Goal: Find specific page/section: Find specific page/section

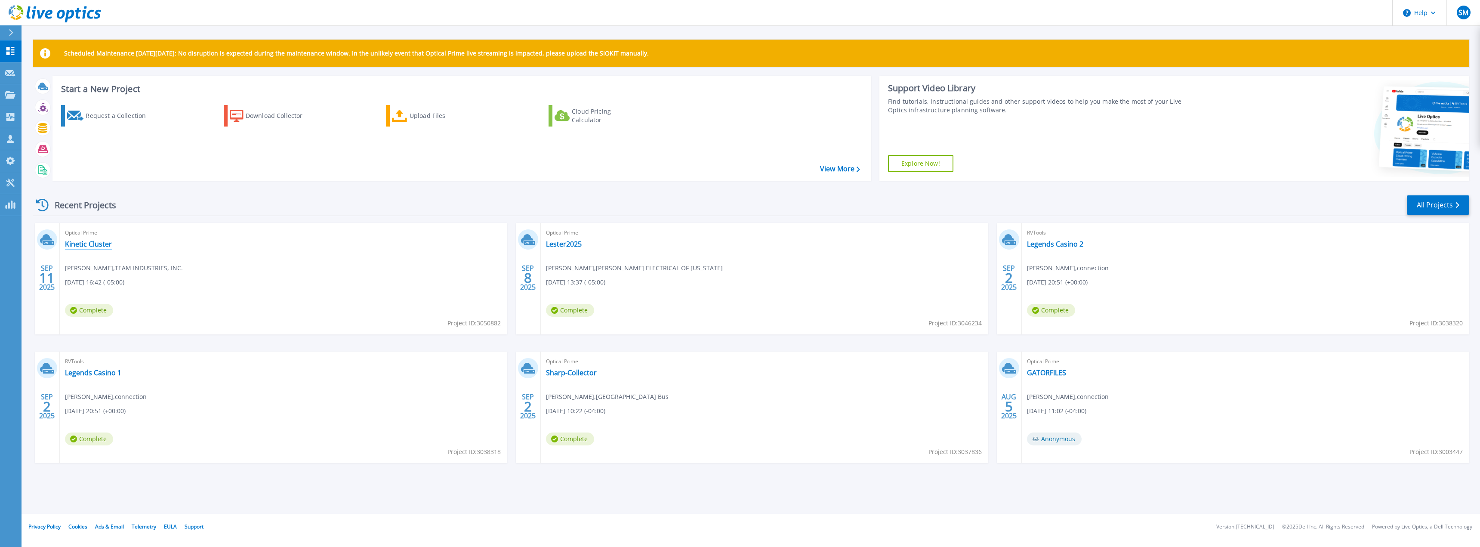
click at [93, 245] on link "Kinetic Cluster" at bounding box center [88, 244] width 47 height 9
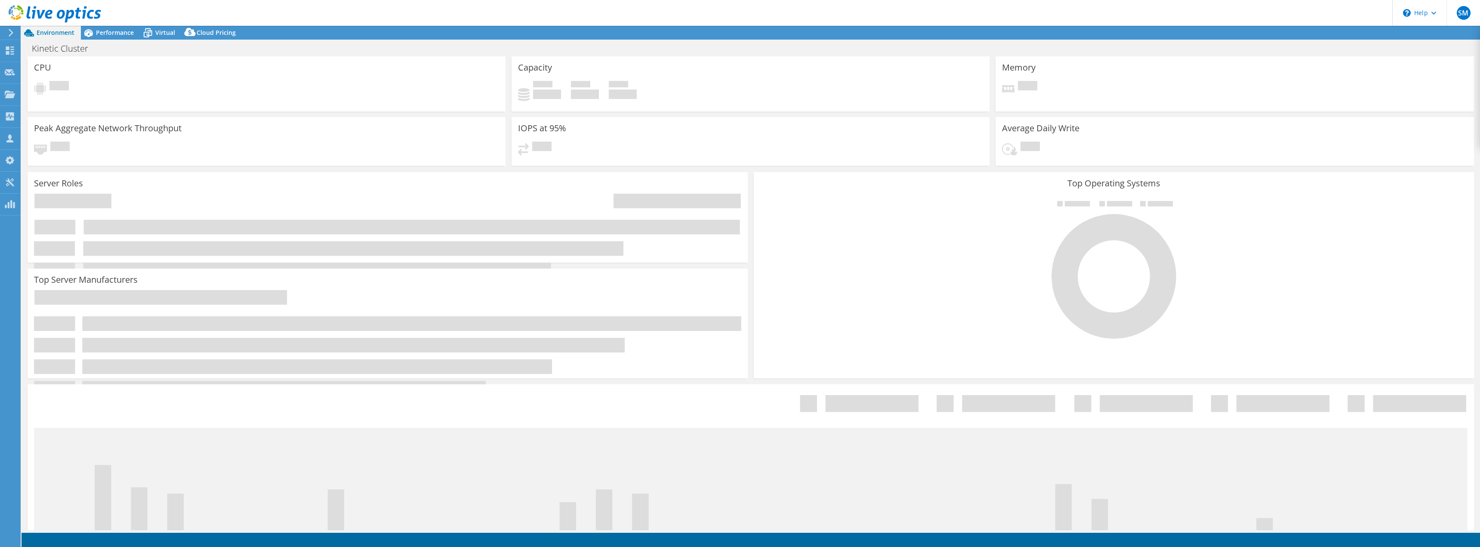
select select "USD"
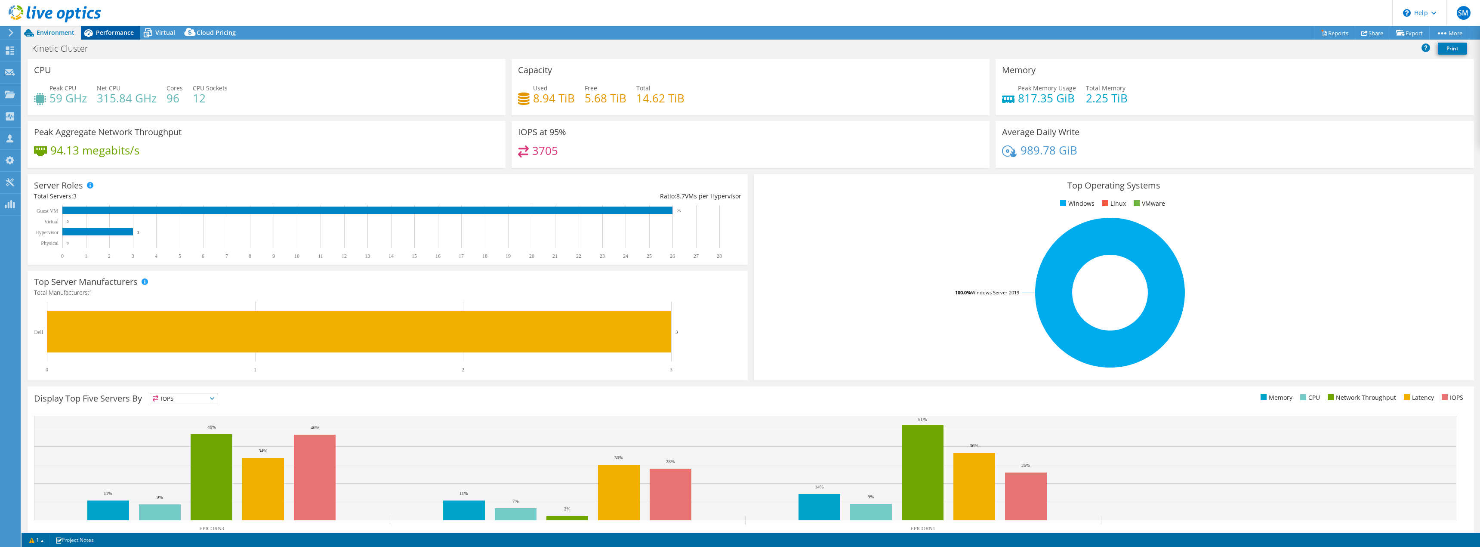
click at [108, 32] on span "Performance" at bounding box center [115, 32] width 38 height 8
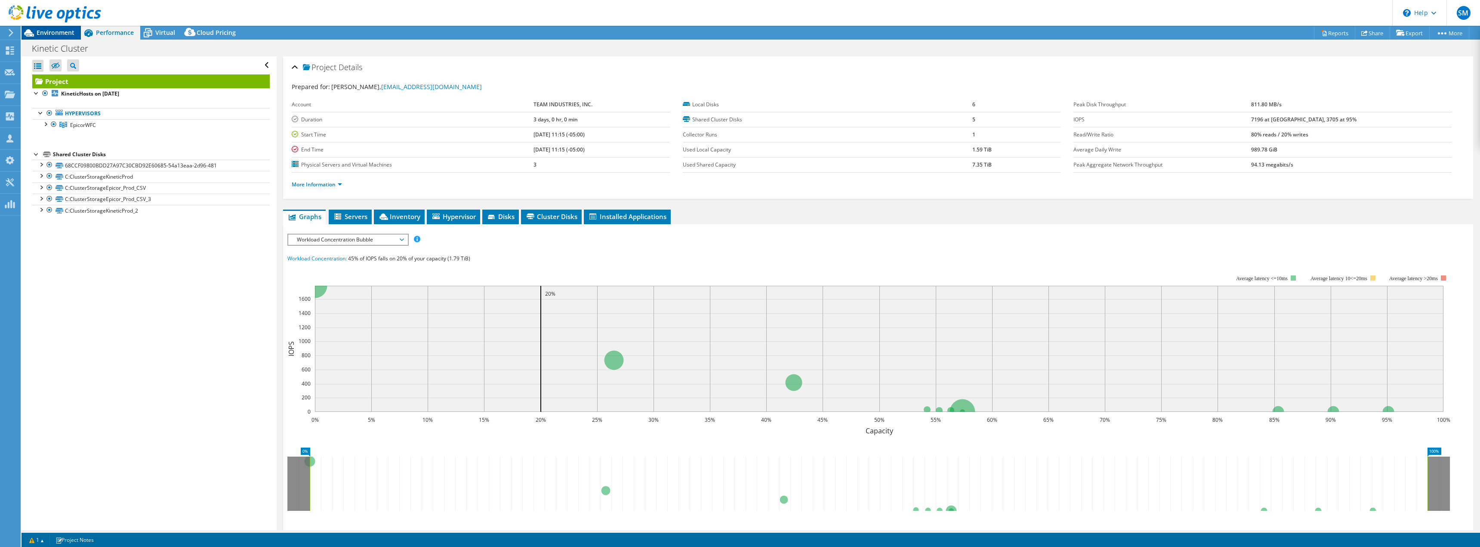
click at [55, 32] on span "Environment" at bounding box center [56, 32] width 38 height 8
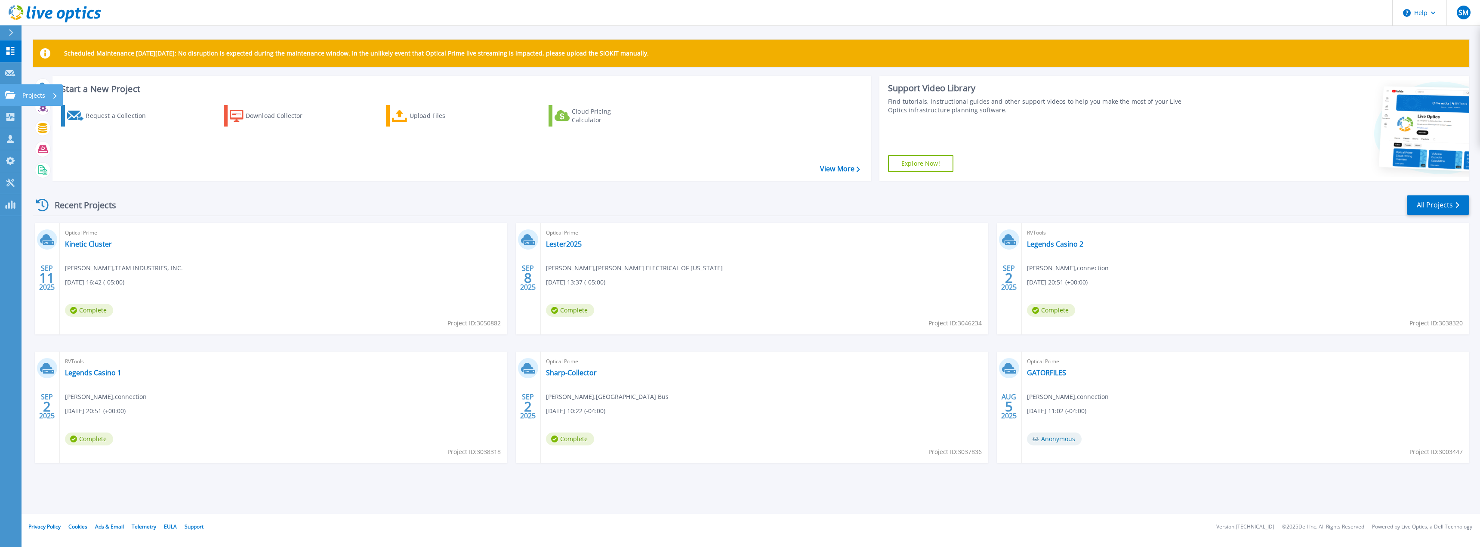
click at [24, 99] on p "Projects" at bounding box center [33, 95] width 23 height 22
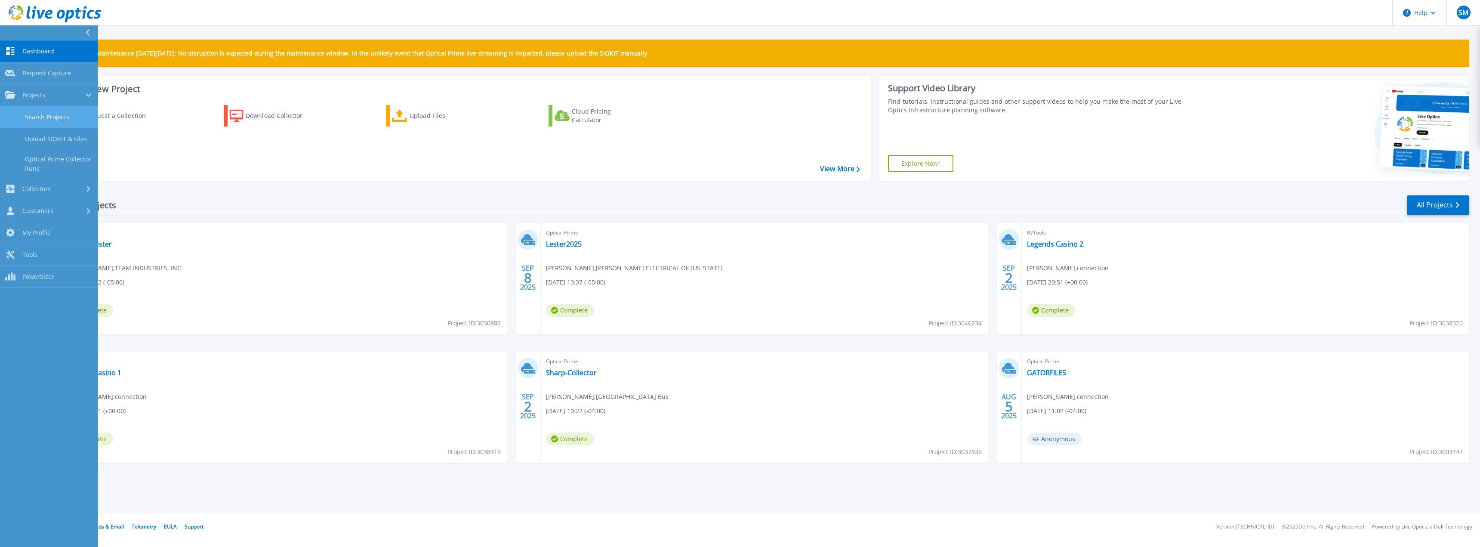
click at [30, 117] on link "Search Projects" at bounding box center [49, 117] width 98 height 22
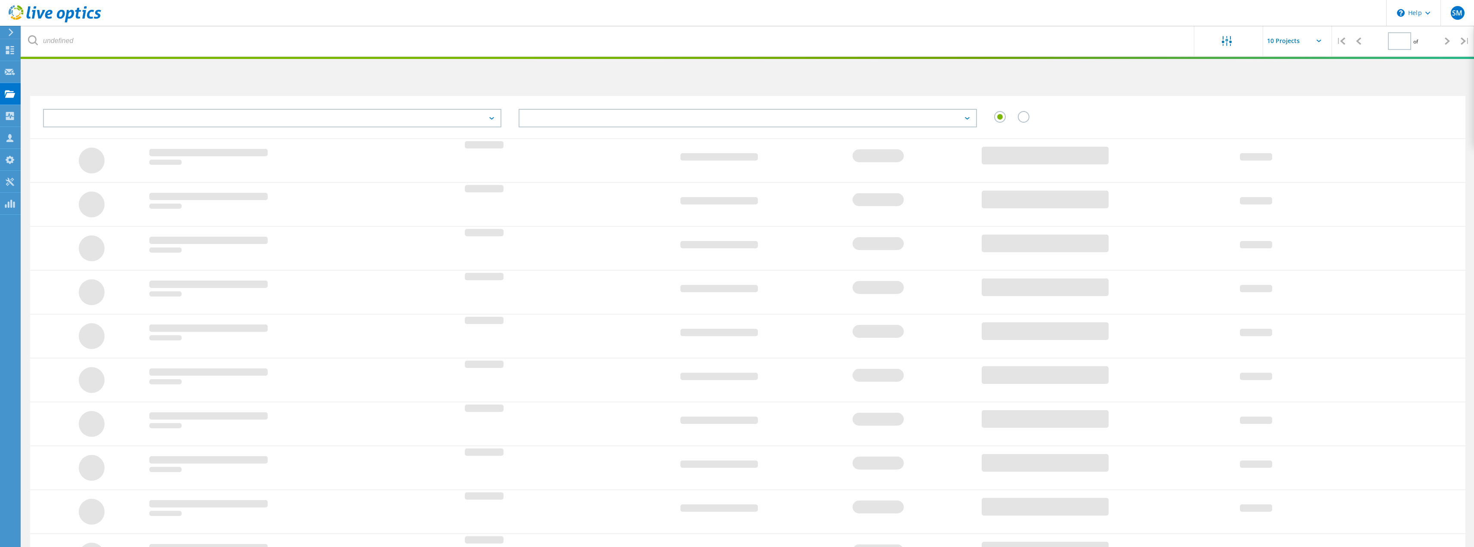
type input "1"
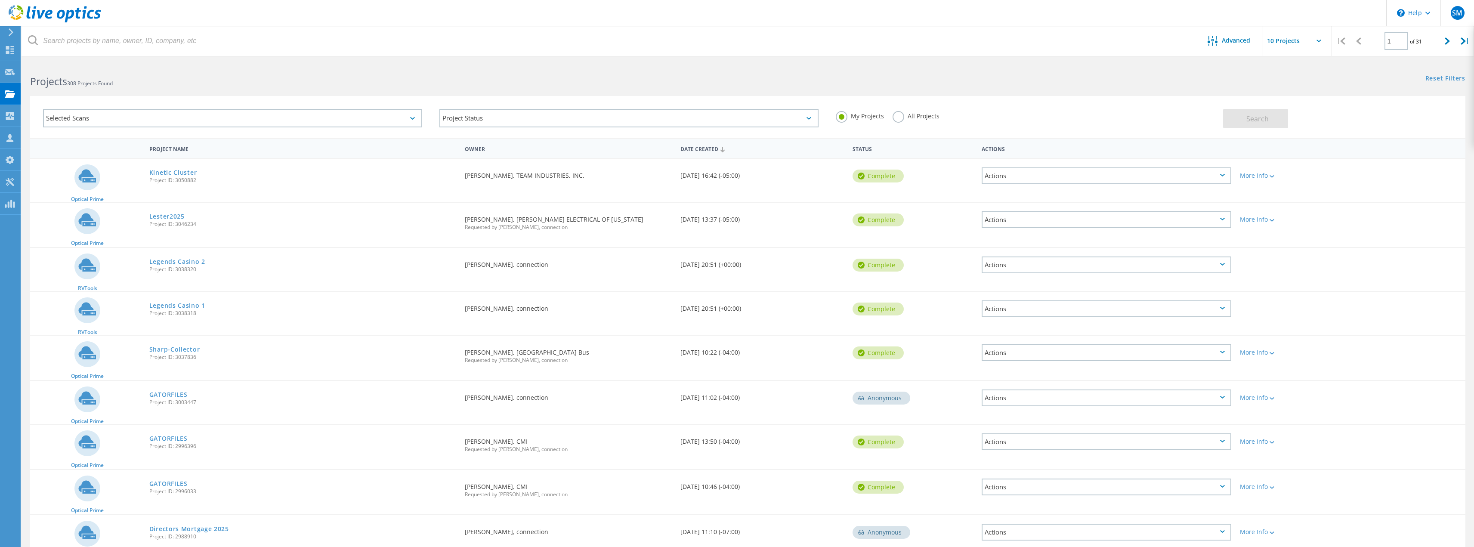
click at [145, 119] on div "Selected Scans" at bounding box center [232, 118] width 379 height 19
click at [133, 83] on h2 "Projects 308 Projects Found" at bounding box center [384, 81] width 709 height 14
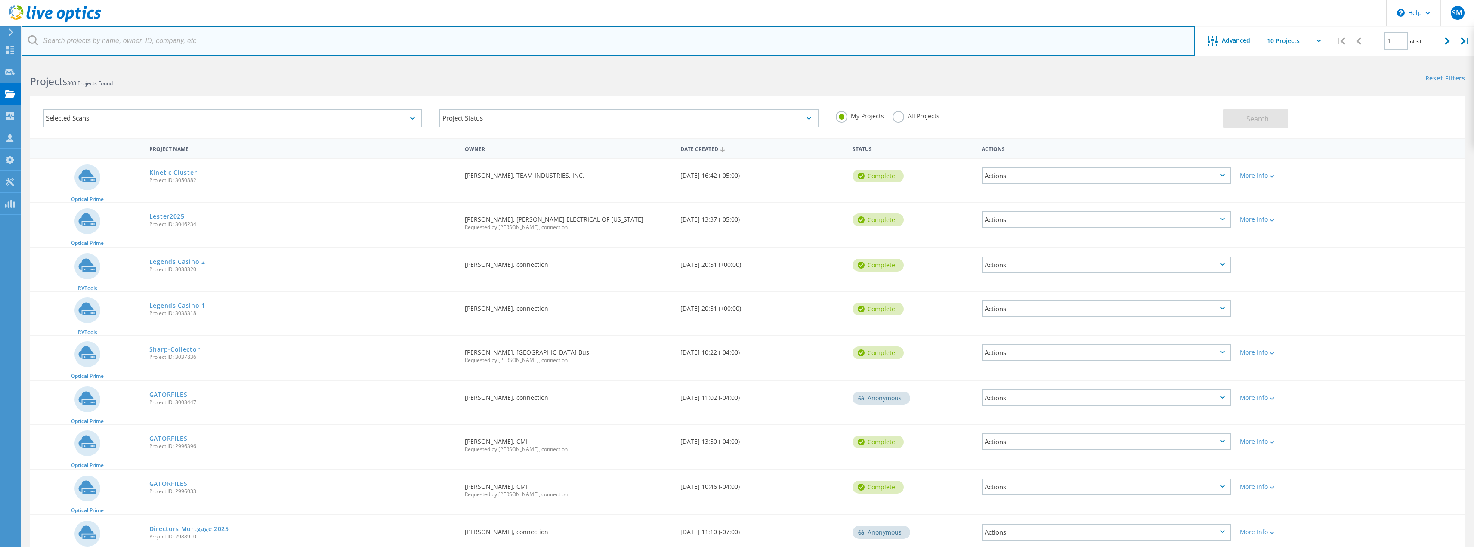
click at [145, 45] on input "text" at bounding box center [608, 41] width 1173 height 30
type input "team"
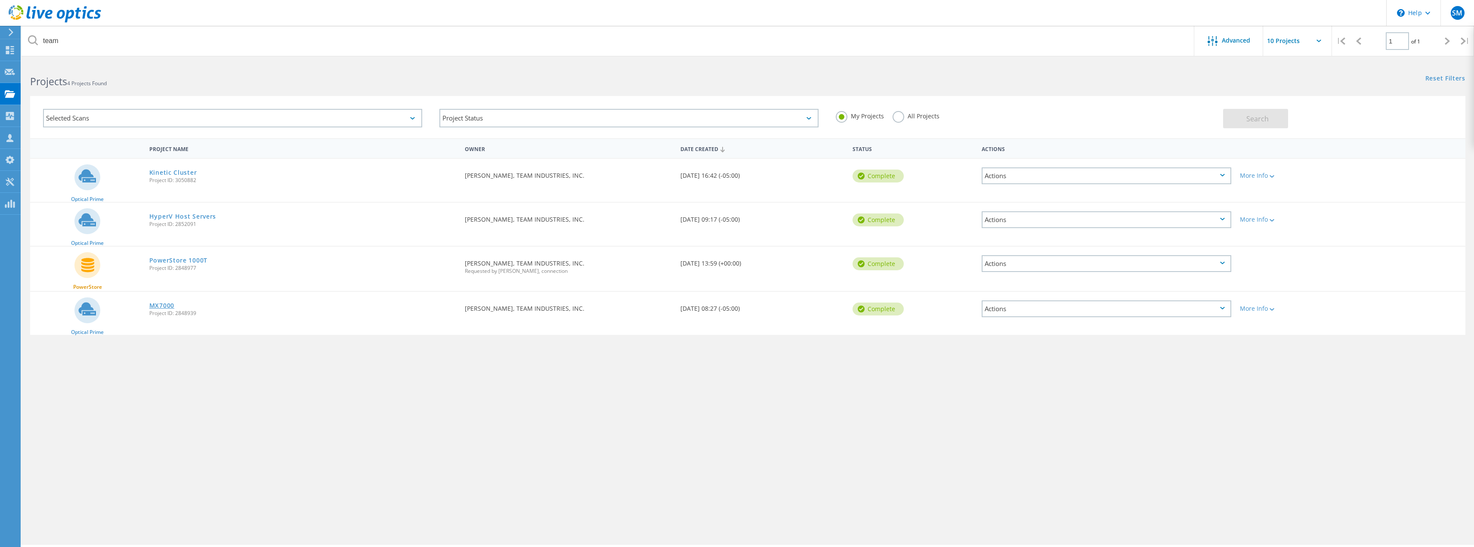
click at [162, 307] on link "MX7000" at bounding box center [161, 306] width 25 height 6
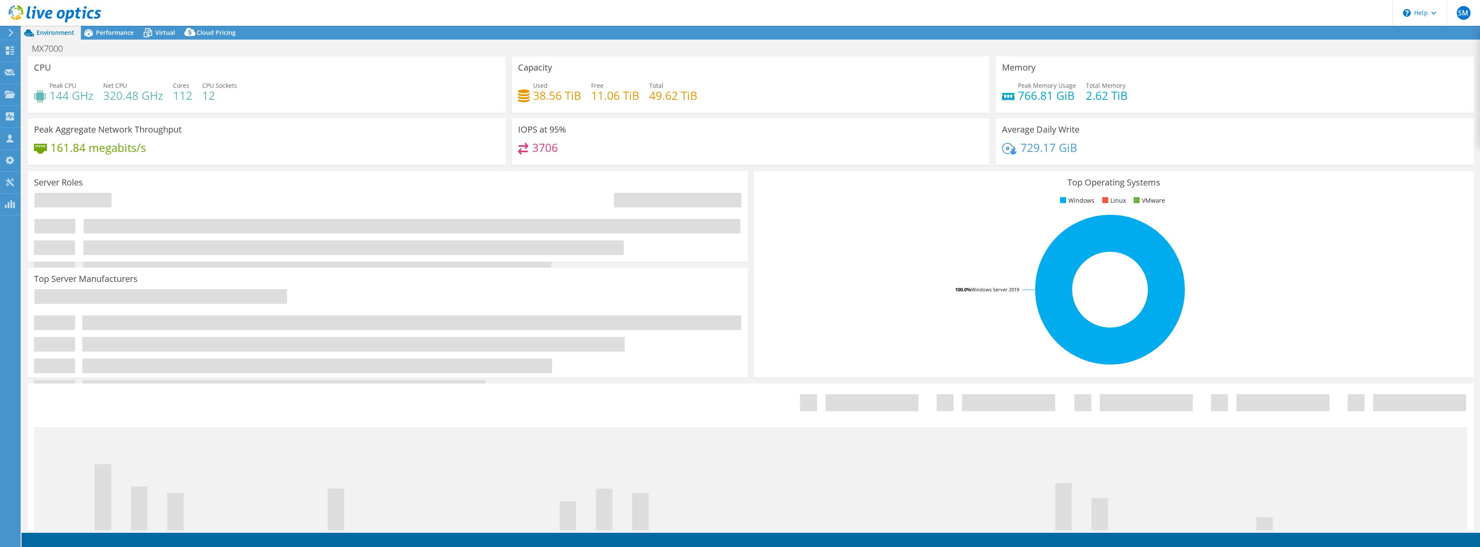
select select "USEast"
select select "USD"
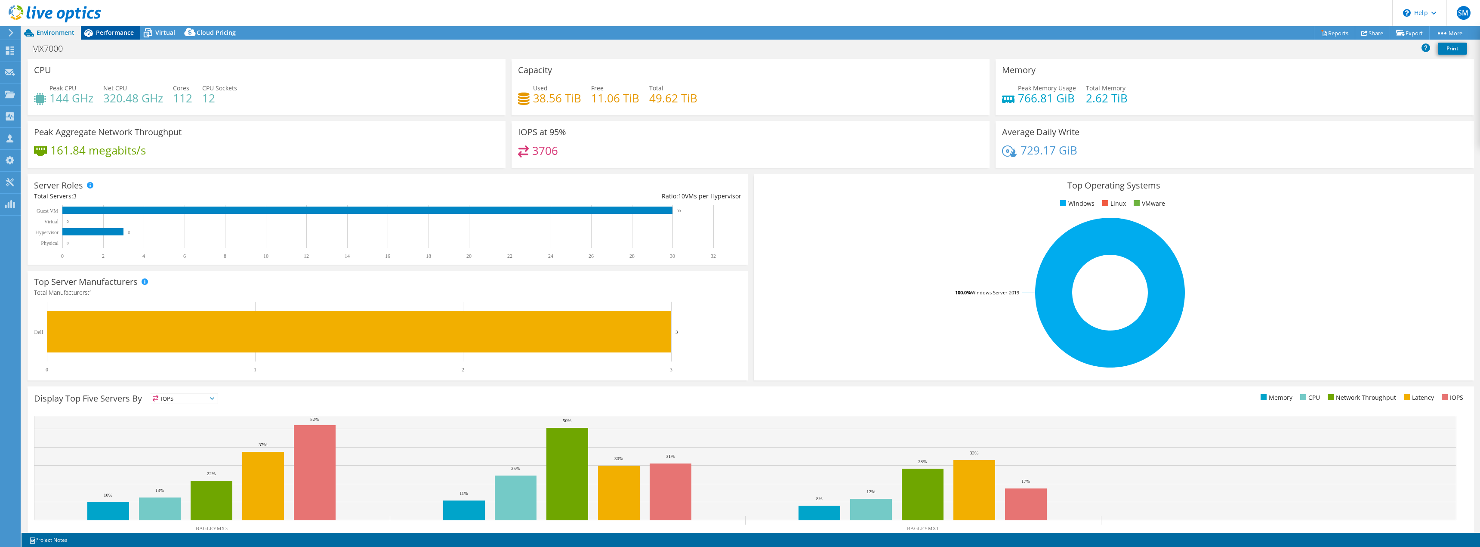
click at [120, 34] on span "Performance" at bounding box center [115, 32] width 38 height 8
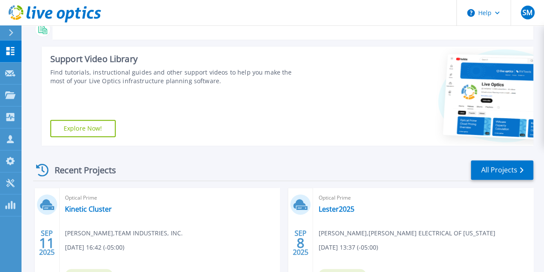
scroll to position [215, 0]
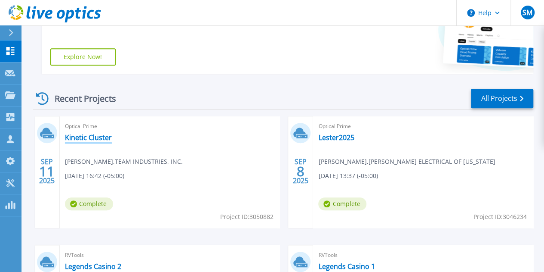
click at [89, 136] on link "Kinetic Cluster" at bounding box center [88, 137] width 47 height 9
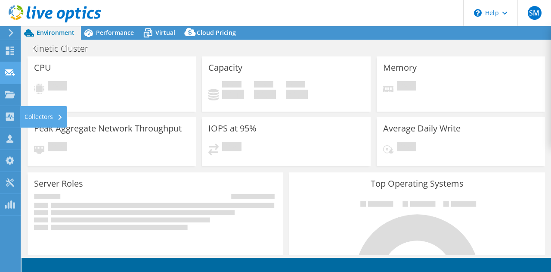
select select "USD"
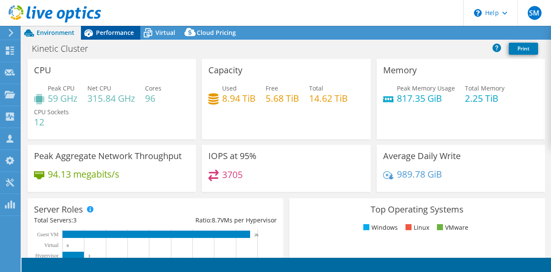
click at [111, 35] on span "Performance" at bounding box center [115, 32] width 38 height 8
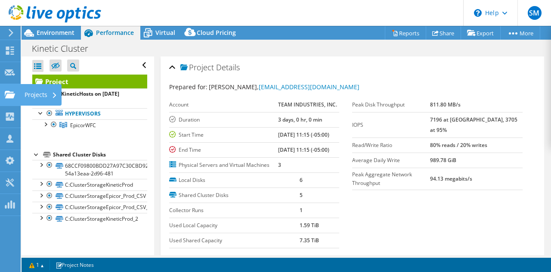
click at [37, 97] on div "Projects" at bounding box center [40, 95] width 41 height 22
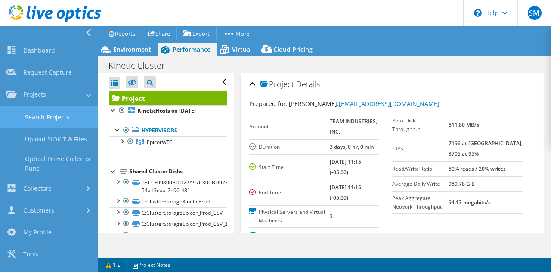
click at [53, 118] on link "Search Projects" at bounding box center [49, 117] width 98 height 22
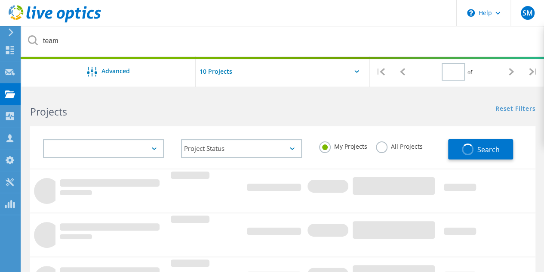
type input "1"
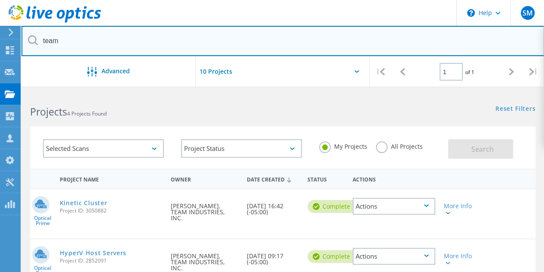
click at [91, 46] on input "team" at bounding box center [283, 41] width 523 height 30
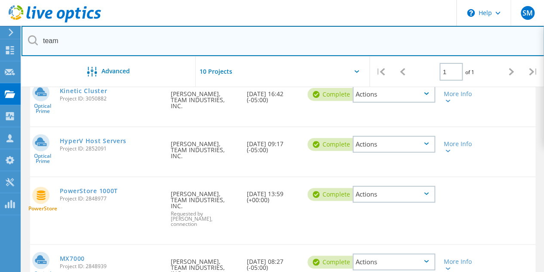
scroll to position [155, 0]
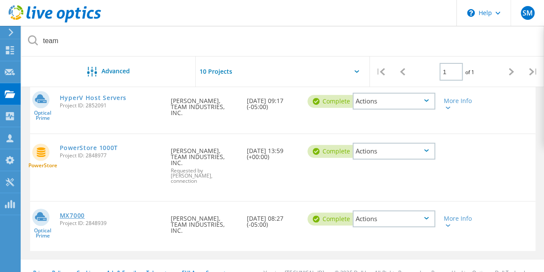
click at [69, 212] on link "MX7000" at bounding box center [72, 215] width 25 height 6
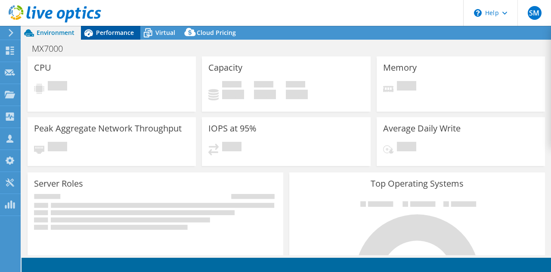
select select "USEast"
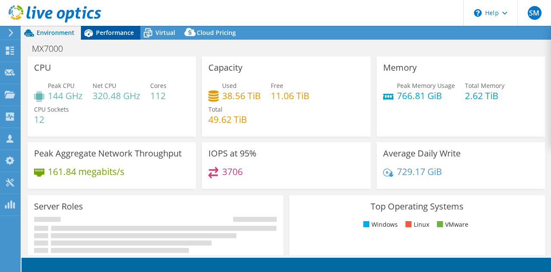
click at [105, 32] on span "Performance" at bounding box center [115, 32] width 38 height 8
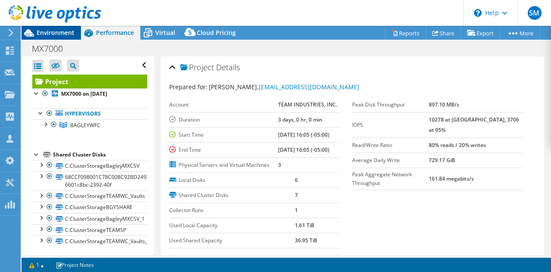
click at [55, 36] on span "Environment" at bounding box center [56, 32] width 38 height 8
